Goal: Task Accomplishment & Management: Manage account settings

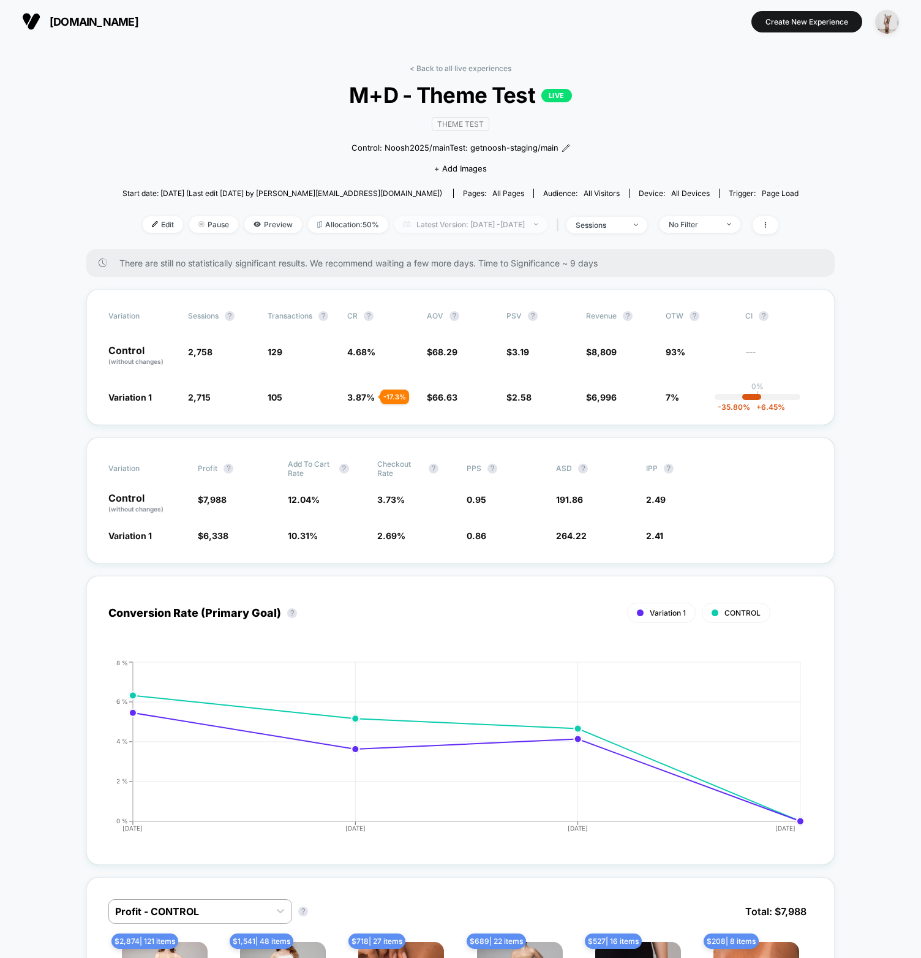
click at [427, 221] on span "Latest Version: Aug 21, 2025 - Aug 24, 2025" at bounding box center [470, 224] width 153 height 17
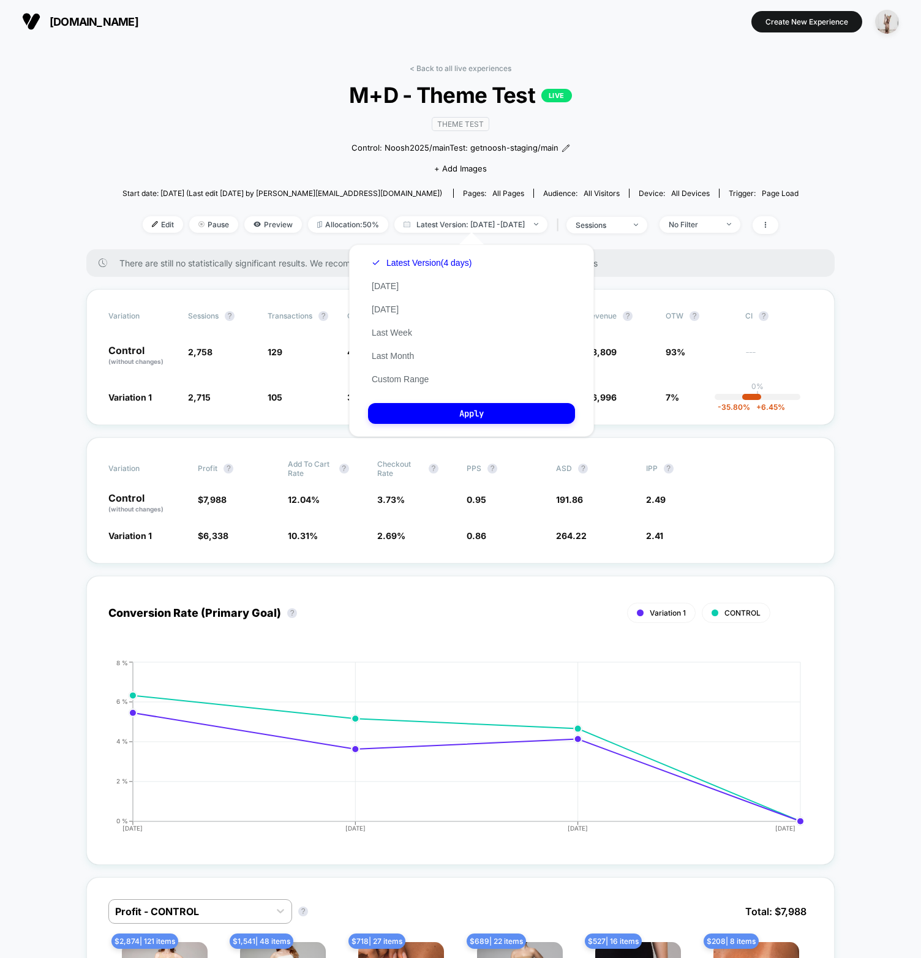
click at [403, 385] on button "Custom Range" at bounding box center [400, 379] width 64 height 11
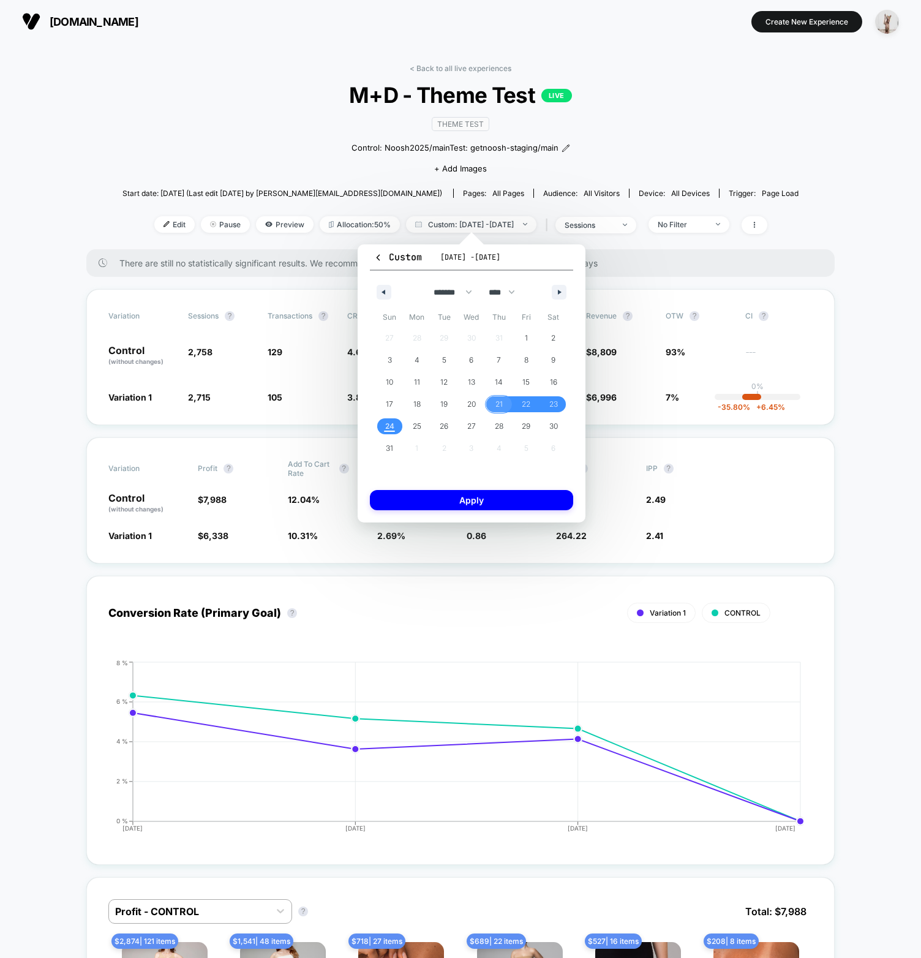
click at [496, 404] on span "21" at bounding box center [499, 404] width 7 height 22
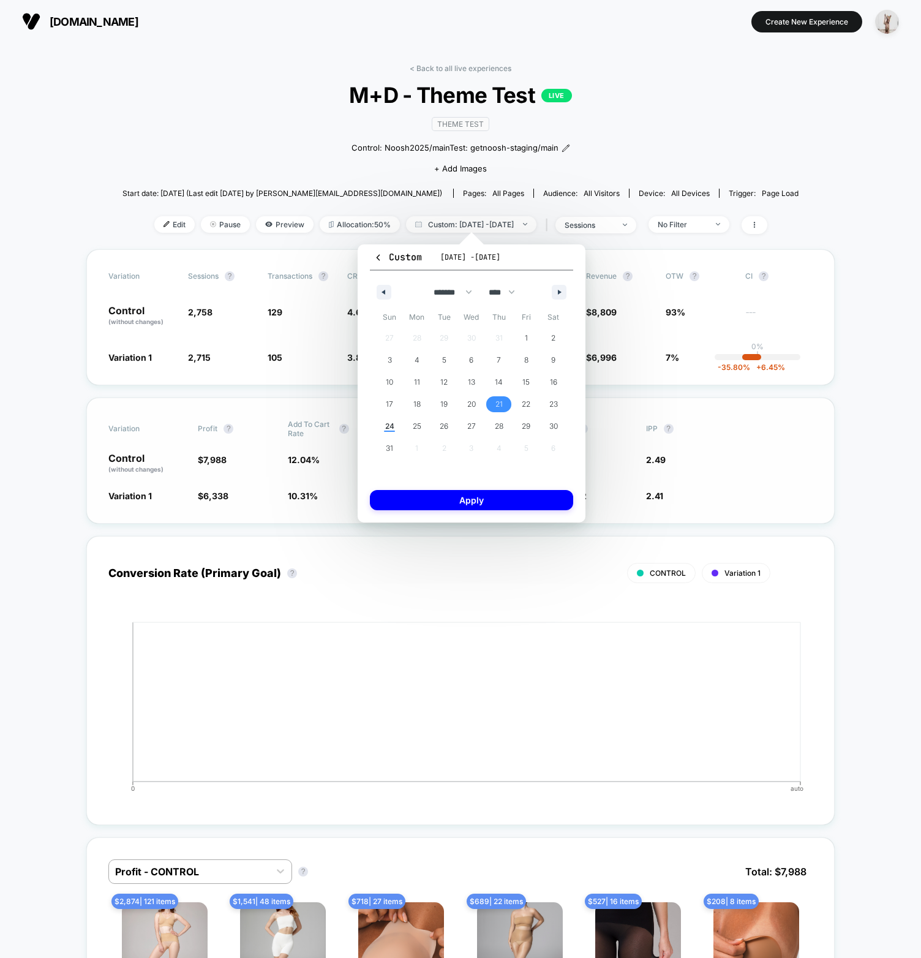
click at [513, 501] on button "Apply" at bounding box center [471, 500] width 203 height 20
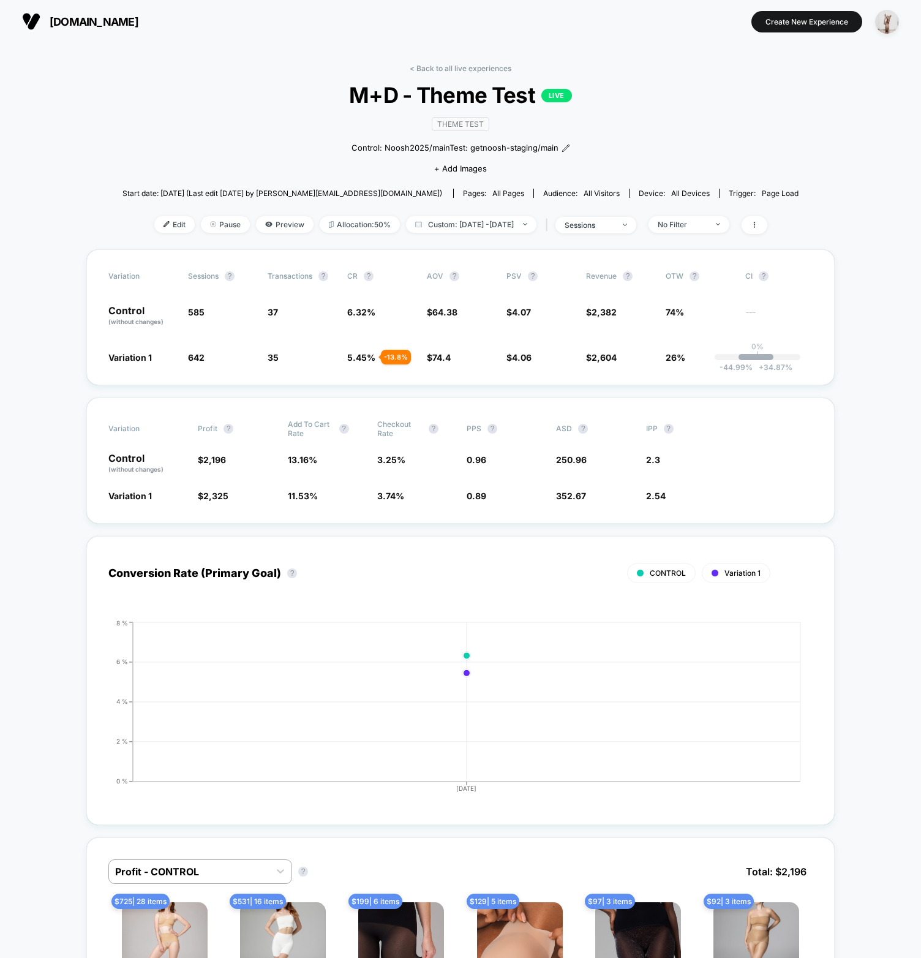
click at [495, 220] on span "Custom: Aug 21, 2025 - Aug 21, 2025" at bounding box center [471, 224] width 130 height 17
select select "*"
select select "****"
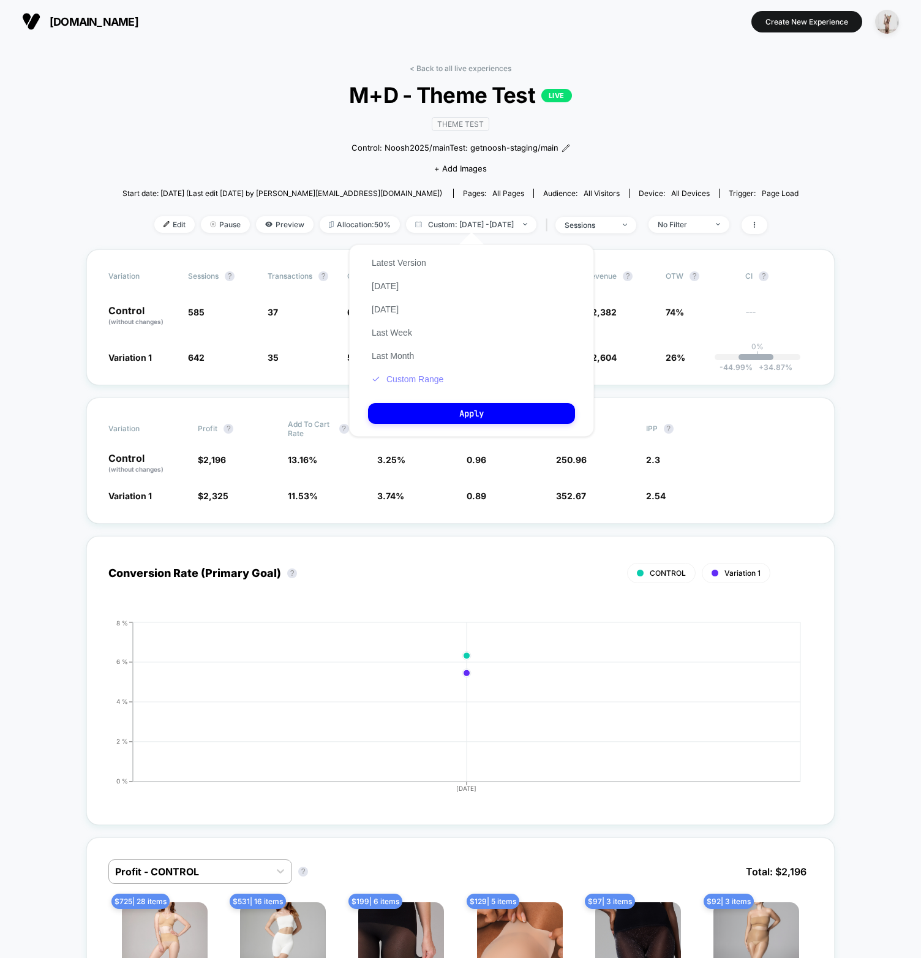
click at [434, 385] on button "Custom Range" at bounding box center [407, 379] width 79 height 11
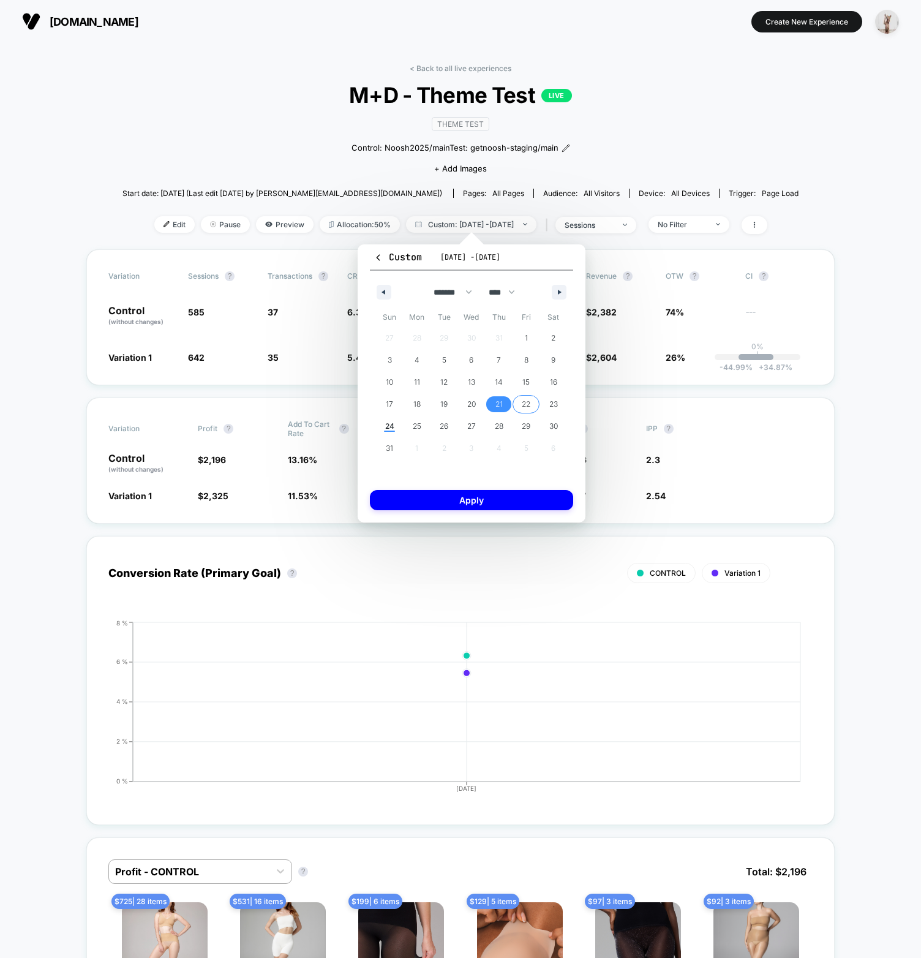
click at [527, 404] on span "22" at bounding box center [526, 404] width 9 height 22
click at [510, 500] on button "Apply" at bounding box center [471, 500] width 203 height 20
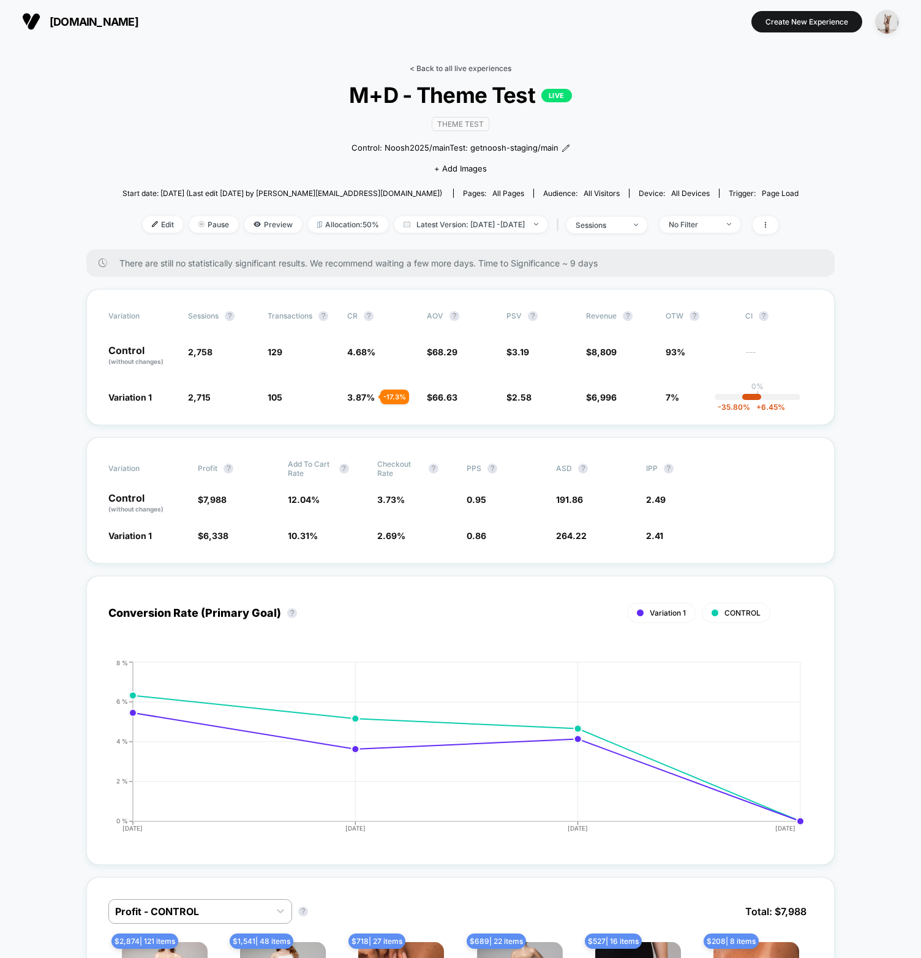
click at [462, 64] on link "< Back to all live experiences" at bounding box center [461, 68] width 102 height 9
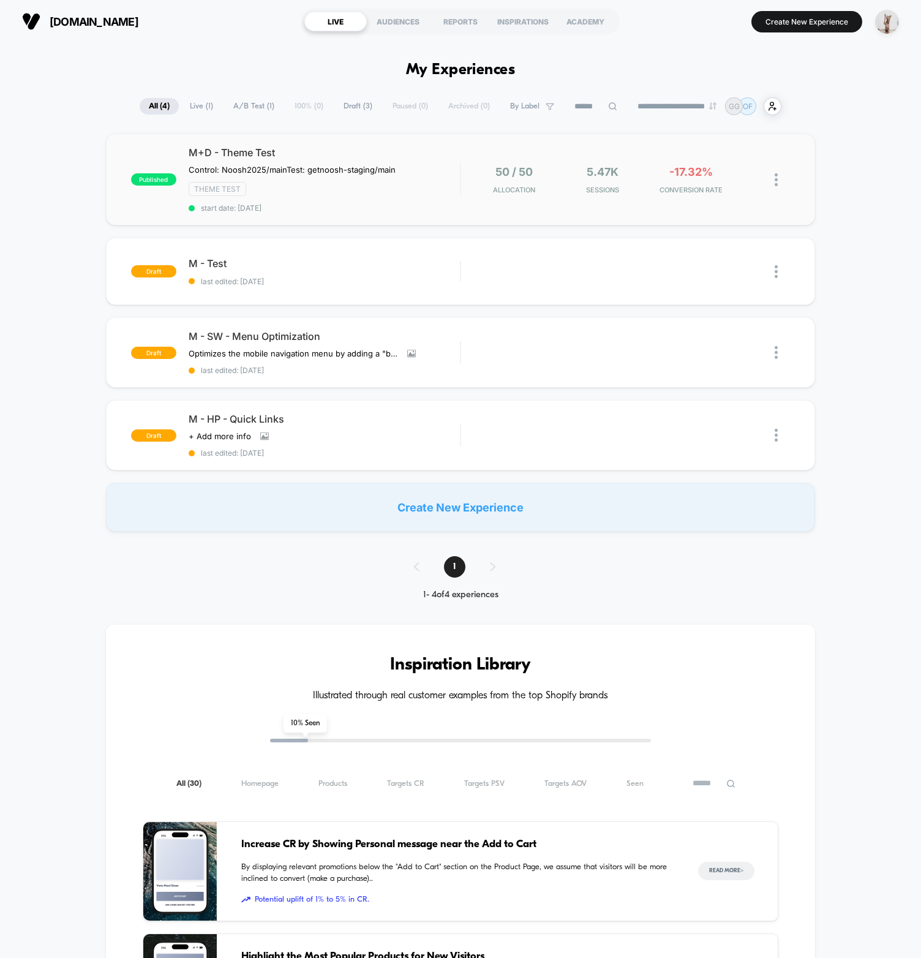
click at [364, 218] on div "published M+D - Theme Test Control: Noosh2025/main Test: getnoosh-staging/main …" at bounding box center [460, 180] width 709 height 92
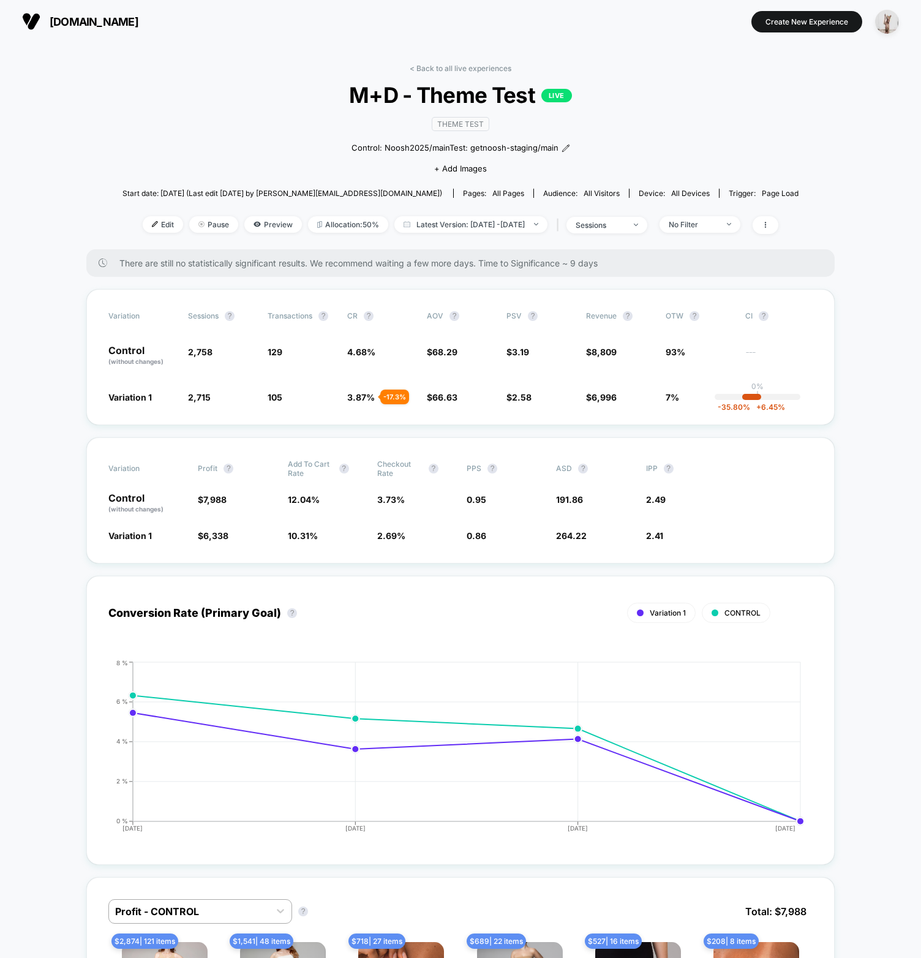
click at [157, 79] on div "< Back to all live experiences M+D - Theme Test LIVE Theme Test Control: Noosh2…" at bounding box center [461, 157] width 676 height 186
click at [881, 20] on img "button" at bounding box center [887, 22] width 24 height 24
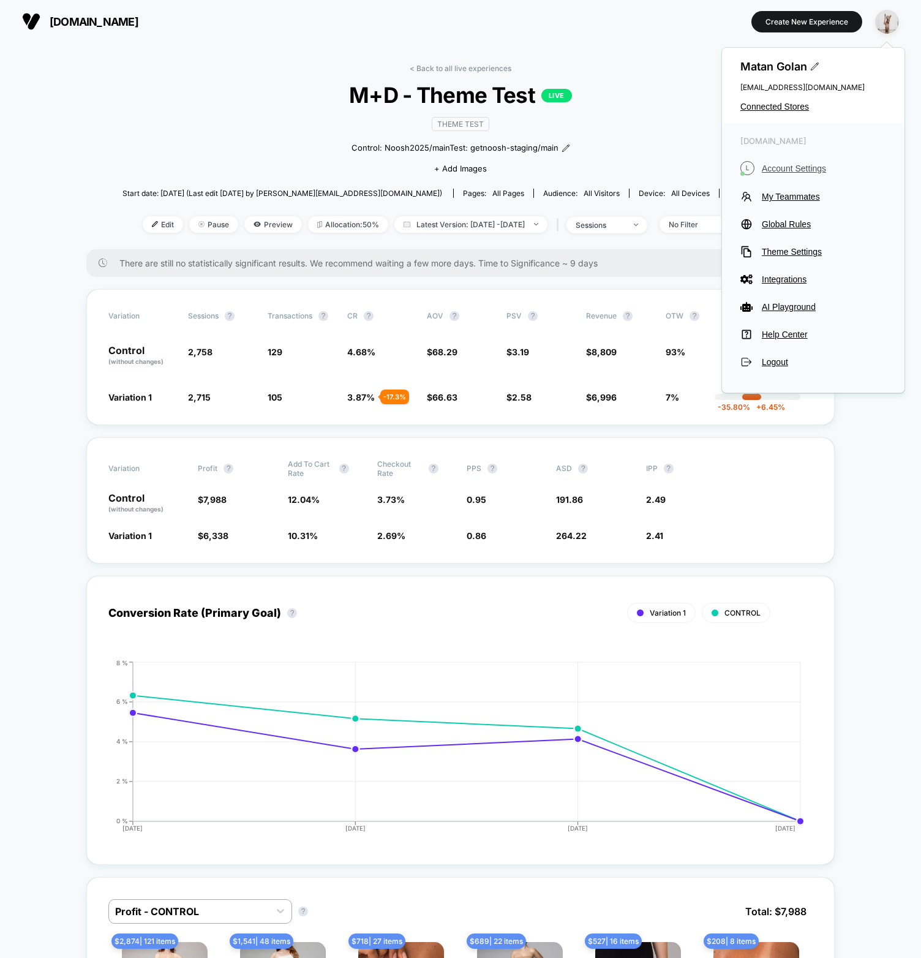
click at [787, 165] on span "Account Settings" at bounding box center [824, 169] width 124 height 10
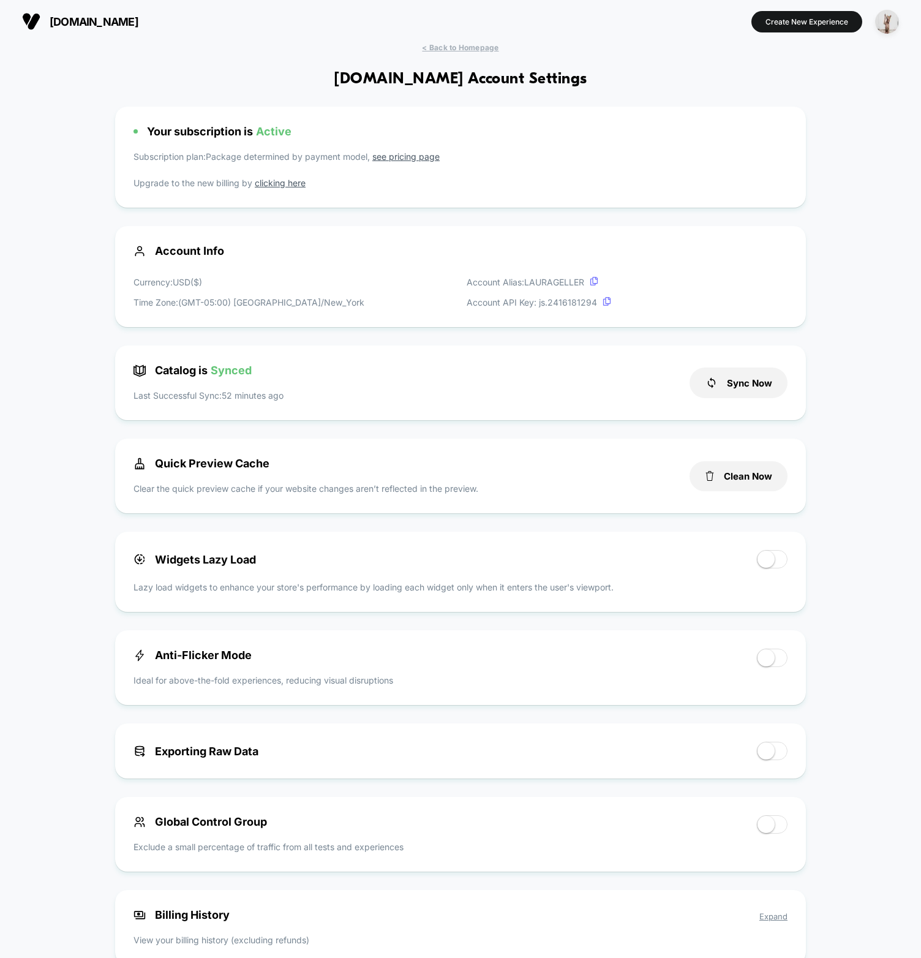
scroll to position [2, 0]
